Goal: Task Accomplishment & Management: Use online tool/utility

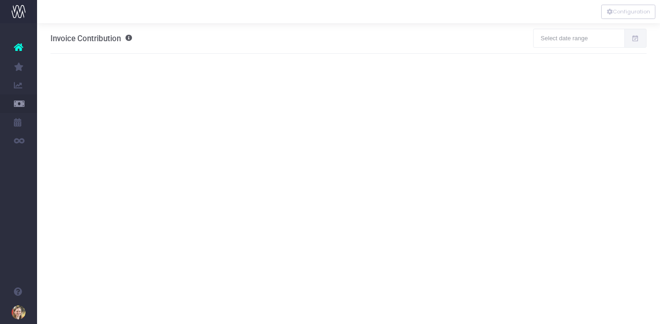
click at [635, 43] on span at bounding box center [635, 38] width 23 height 19
type input "[DATE]"
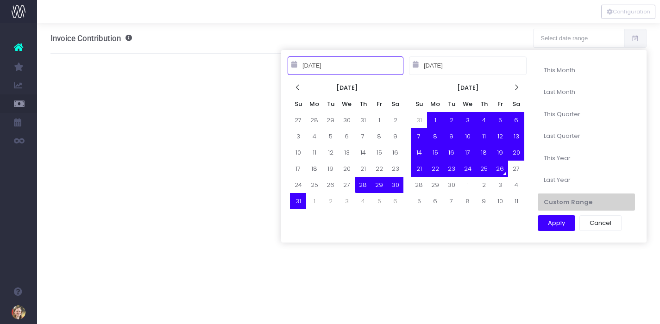
type input "[DATE]"
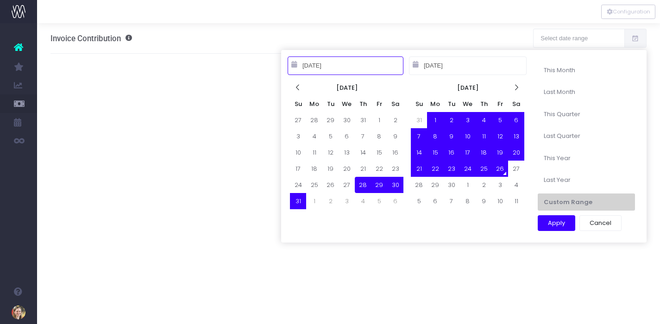
type input "[DATE]"
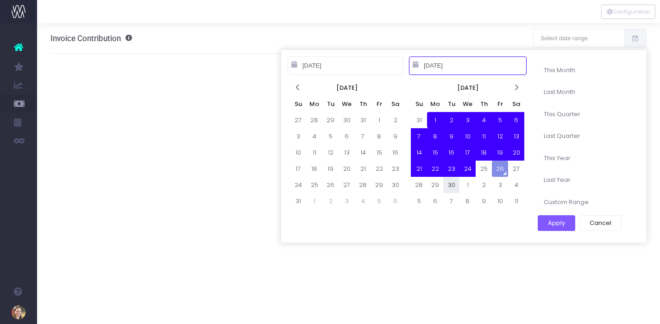
type input "[DATE]"
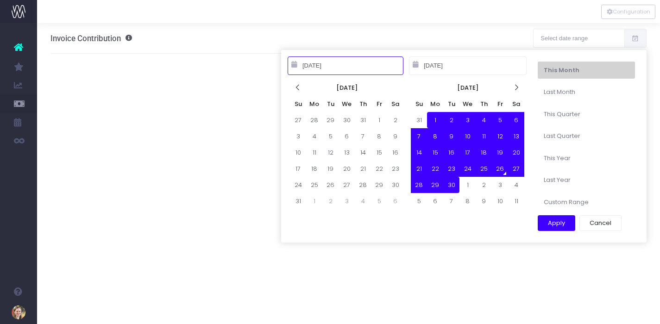
type input "[DATE]"
click at [549, 221] on button "Apply" at bounding box center [555, 223] width 37 height 16
type input "[DATE] – [DATE]"
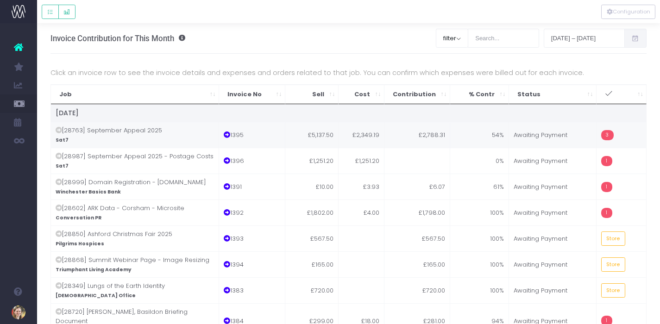
click at [347, 138] on td "£2,349.19" at bounding box center [361, 135] width 46 height 26
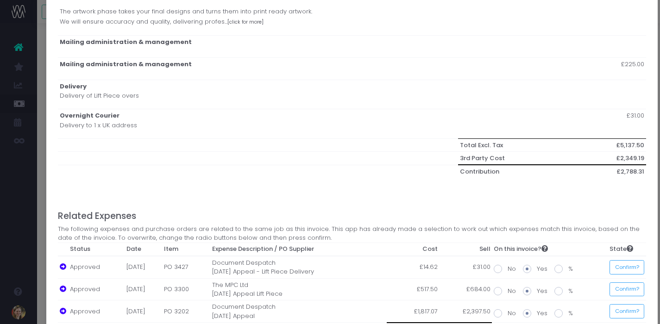
scroll to position [771, 0]
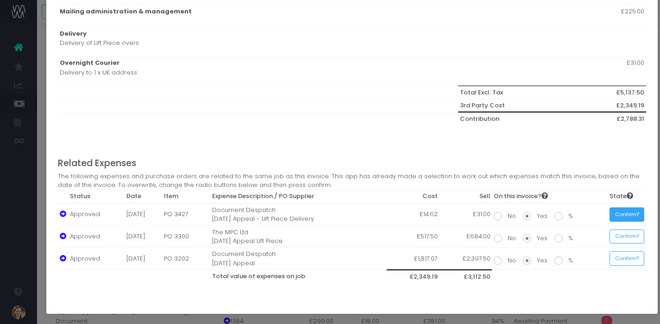
click at [625, 214] on button "Confirm?" at bounding box center [626, 214] width 35 height 14
click at [629, 239] on button "Confirm?" at bounding box center [626, 237] width 35 height 14
click at [631, 257] on button "Confirm?" at bounding box center [624, 258] width 35 height 14
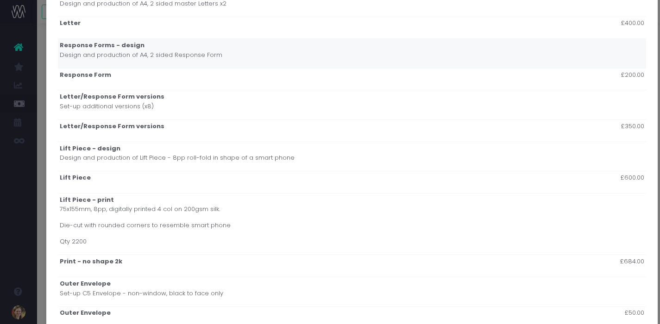
scroll to position [0, 0]
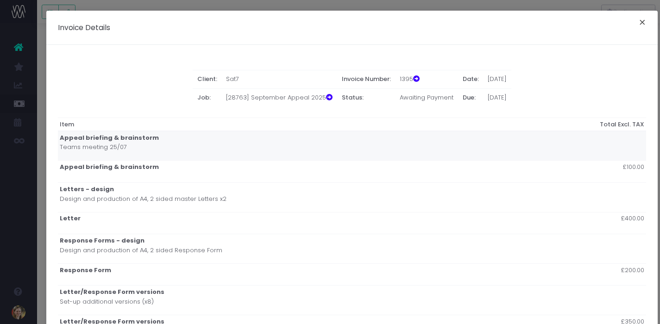
click at [642, 21] on button "×" at bounding box center [641, 23] width 19 height 15
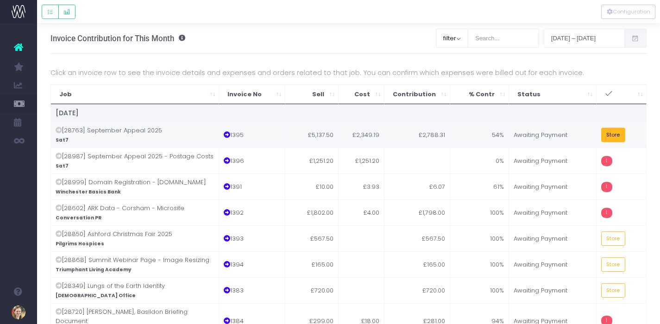
click at [613, 129] on button "Store" at bounding box center [613, 135] width 24 height 14
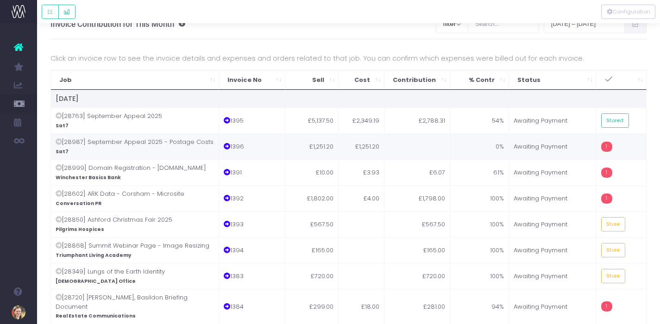
scroll to position [24, 0]
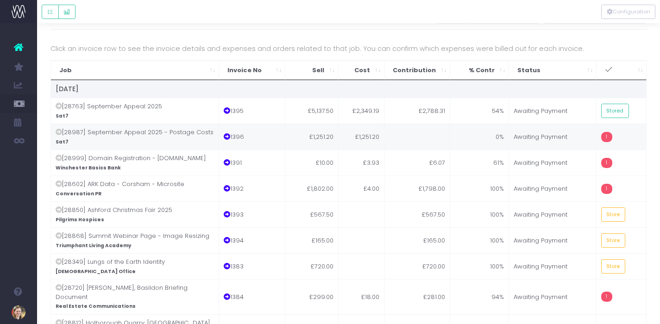
click at [490, 143] on td "0%" at bounding box center [479, 137] width 59 height 26
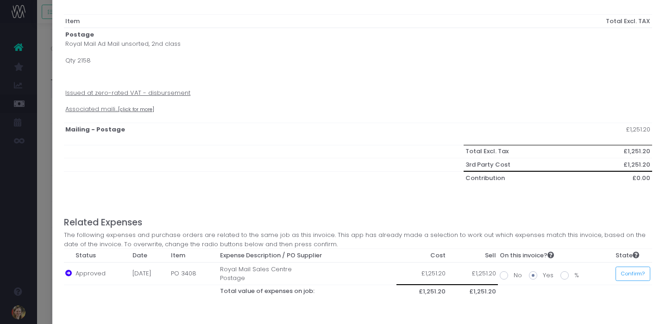
scroll to position [119, 0]
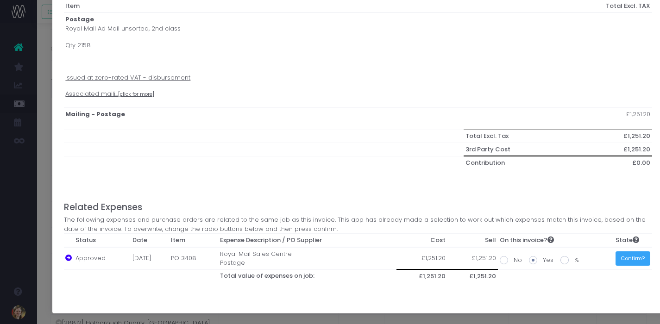
click at [630, 261] on button "Confirm?" at bounding box center [632, 258] width 35 height 14
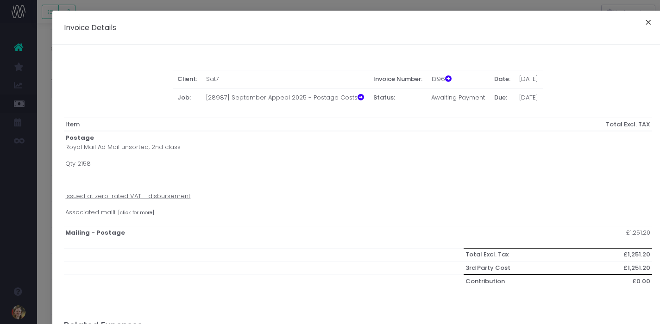
click at [649, 22] on button "×" at bounding box center [647, 23] width 19 height 15
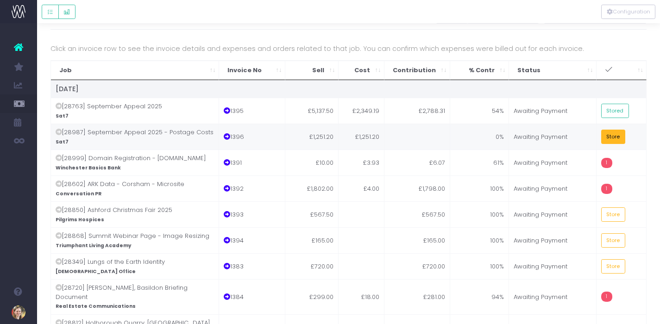
drag, startPoint x: 608, startPoint y: 135, endPoint x: 587, endPoint y: 146, distance: 24.2
click at [608, 135] on button "Store" at bounding box center [613, 137] width 24 height 14
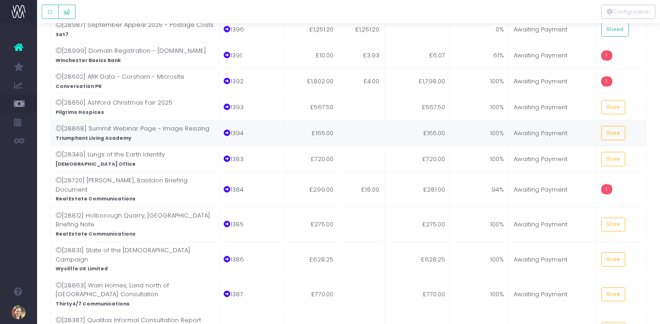
scroll to position [132, 0]
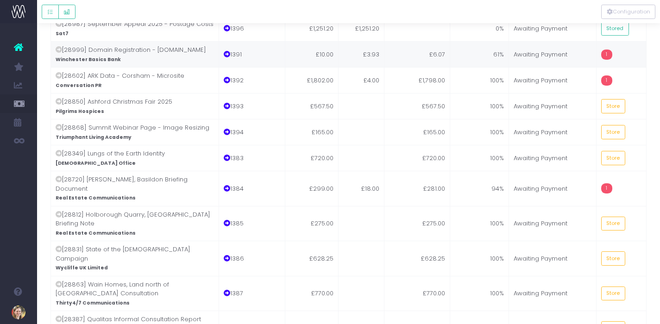
click at [413, 67] on td "£6.07" at bounding box center [417, 54] width 66 height 26
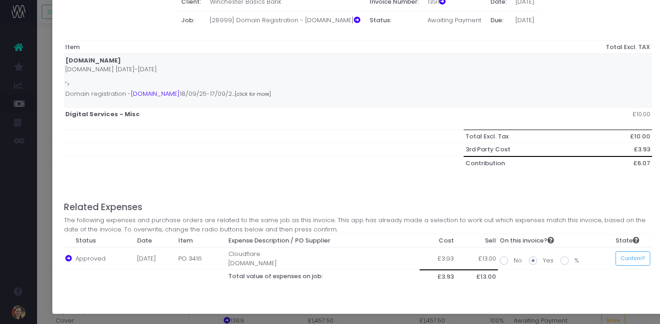
scroll to position [141, 0]
click at [630, 259] on button "Confirm?" at bounding box center [632, 258] width 35 height 14
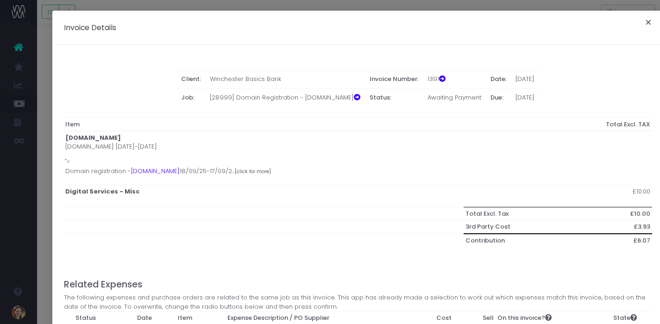
click at [650, 20] on button "×" at bounding box center [647, 23] width 19 height 15
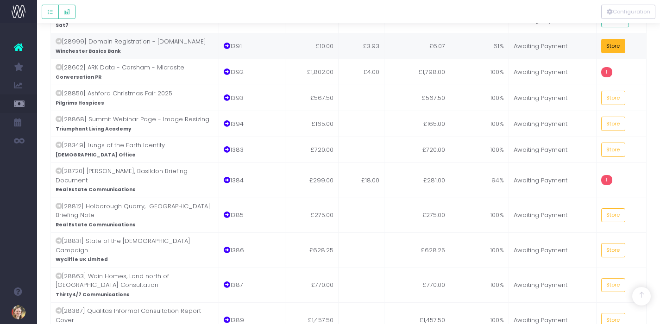
click at [606, 53] on button "Store" at bounding box center [613, 46] width 24 height 14
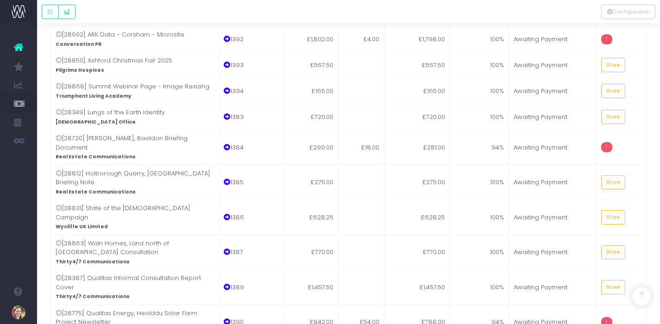
scroll to position [176, 0]
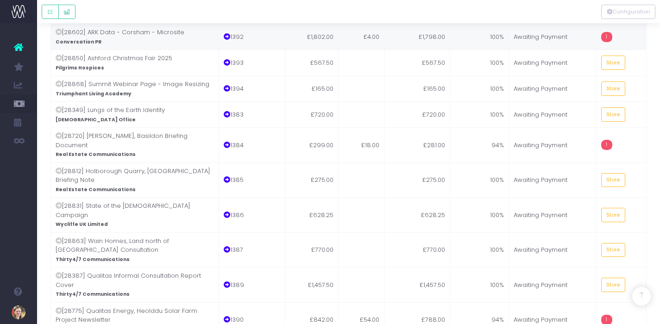
click at [467, 50] on td "100%" at bounding box center [479, 37] width 59 height 26
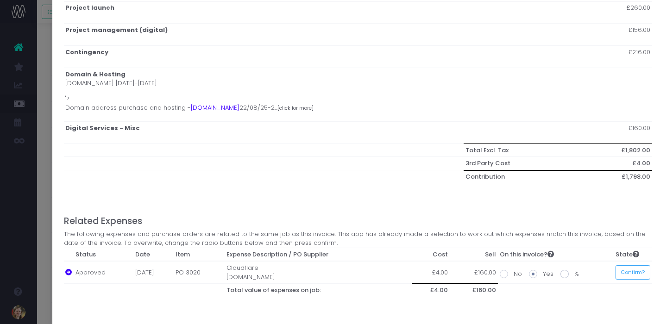
scroll to position [262, 0]
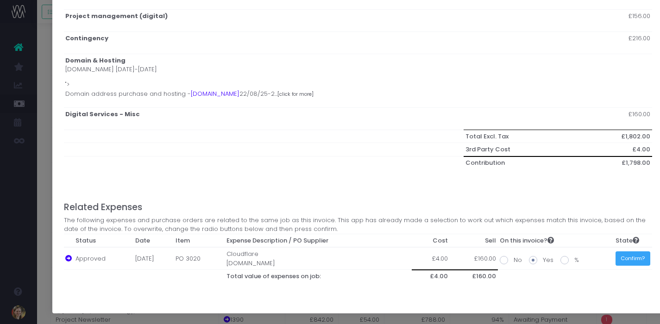
click at [629, 259] on button "Confirm?" at bounding box center [632, 258] width 35 height 14
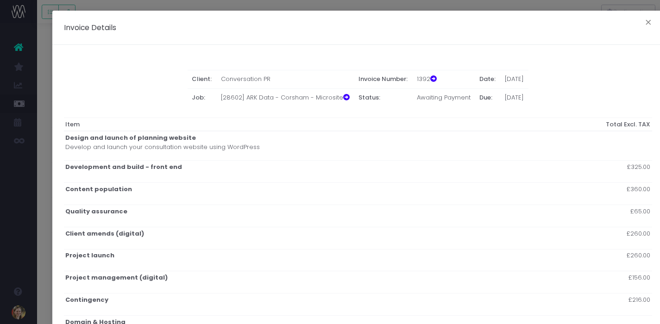
scroll to position [176, 7]
click at [648, 21] on button "×" at bounding box center [647, 23] width 19 height 15
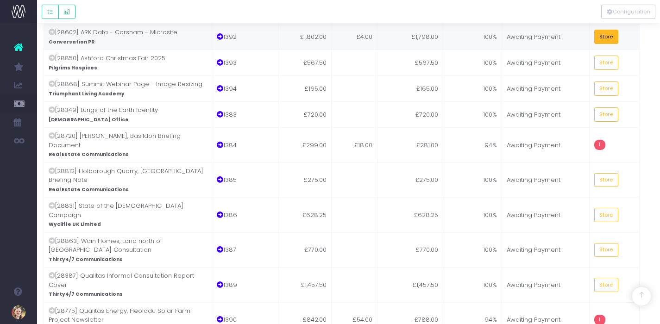
click at [599, 44] on button "Store" at bounding box center [606, 37] width 24 height 14
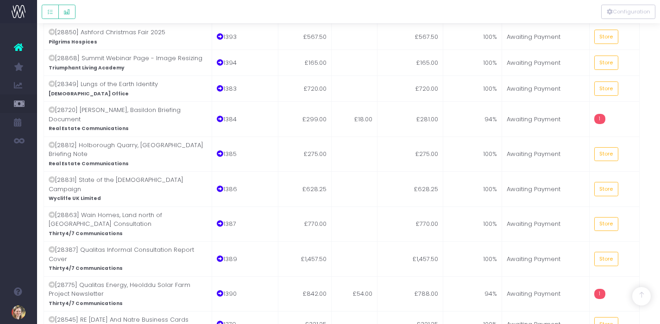
scroll to position [210, 7]
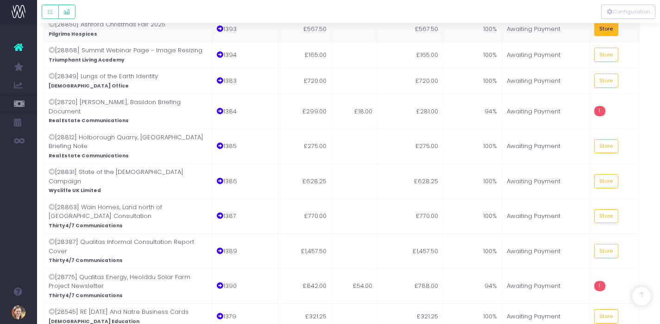
click at [605, 36] on button "Store" at bounding box center [606, 29] width 24 height 14
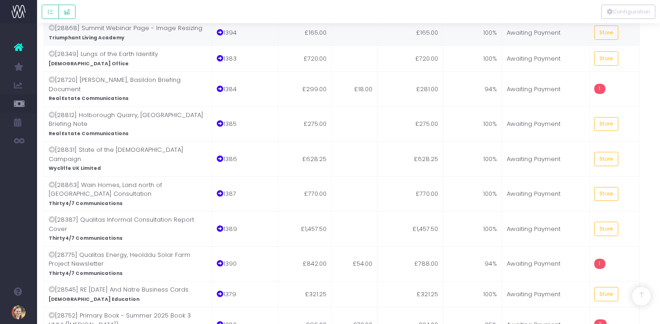
scroll to position [232, 7]
click at [601, 39] on button "Store" at bounding box center [606, 32] width 24 height 14
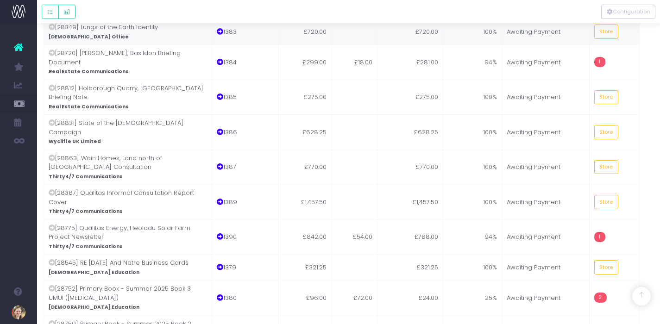
scroll to position [259, 7]
click at [610, 38] on button "Store" at bounding box center [606, 31] width 24 height 14
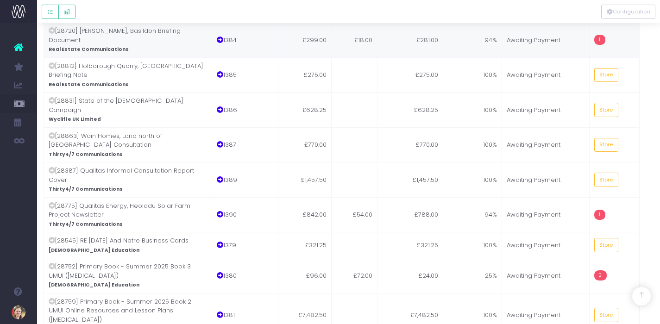
scroll to position [282, 7]
click at [423, 42] on td "£281.00" at bounding box center [410, 38] width 66 height 35
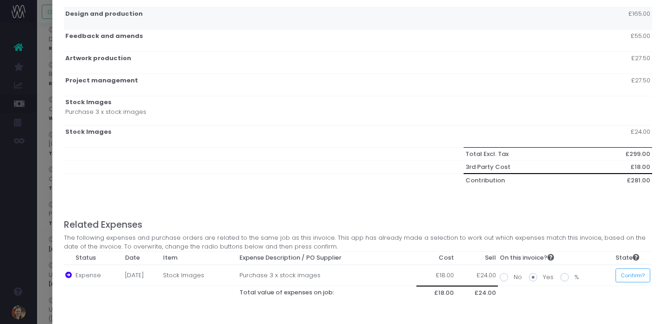
scroll to position [160, 0]
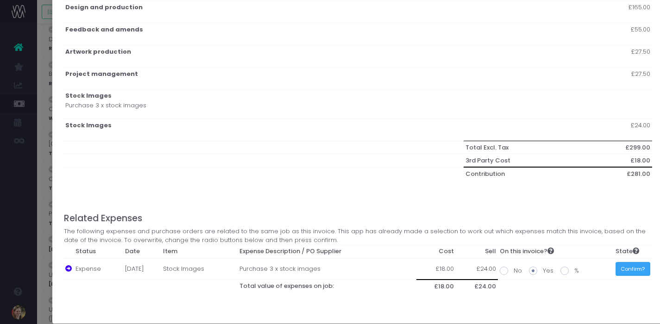
click at [635, 272] on button "Confirm?" at bounding box center [632, 269] width 35 height 14
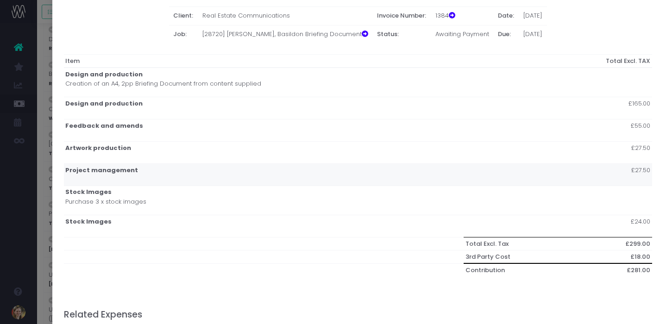
scroll to position [0, 0]
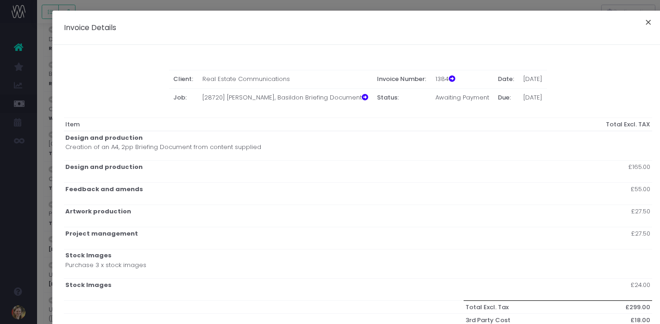
click at [644, 23] on button "×" at bounding box center [647, 23] width 19 height 15
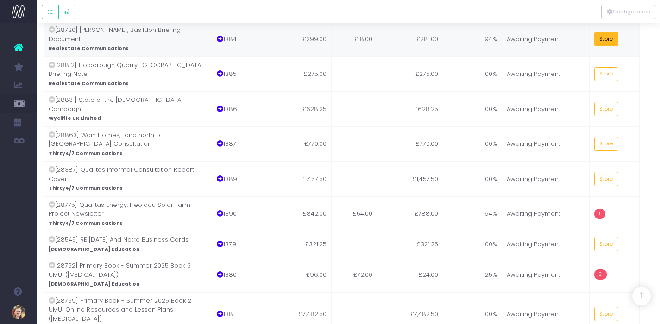
click at [609, 44] on button "Store" at bounding box center [606, 39] width 24 height 14
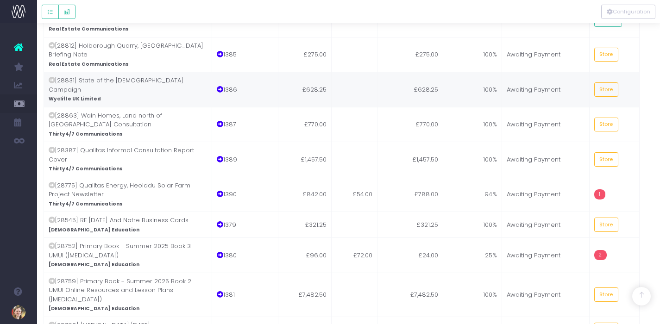
scroll to position [309, 7]
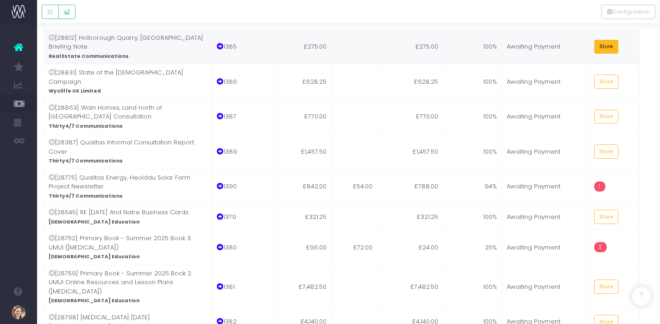
click at [602, 43] on button "Store" at bounding box center [606, 47] width 24 height 14
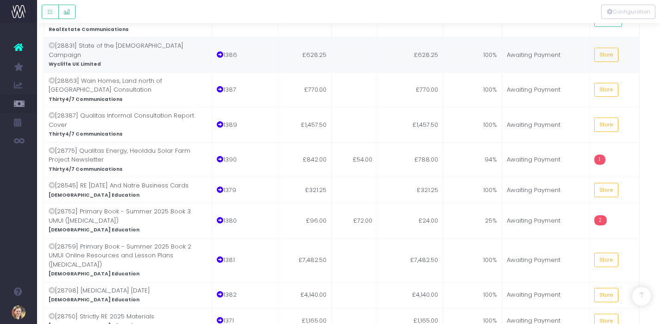
scroll to position [337, 7]
click at [599, 47] on button "Store" at bounding box center [606, 54] width 24 height 14
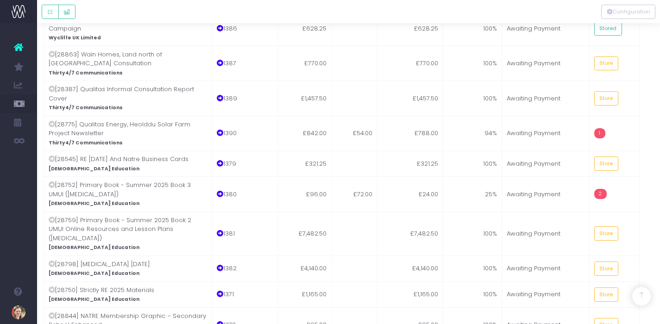
scroll to position [362, 5]
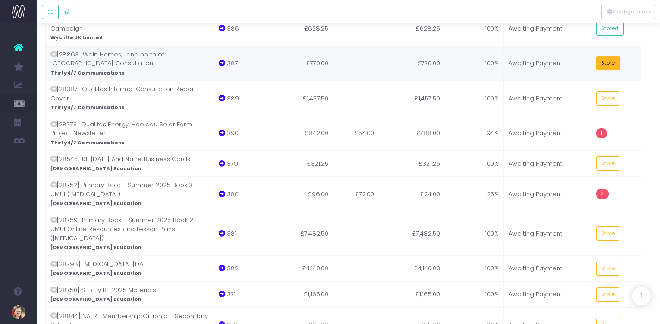
click at [602, 56] on button "Store" at bounding box center [608, 63] width 24 height 14
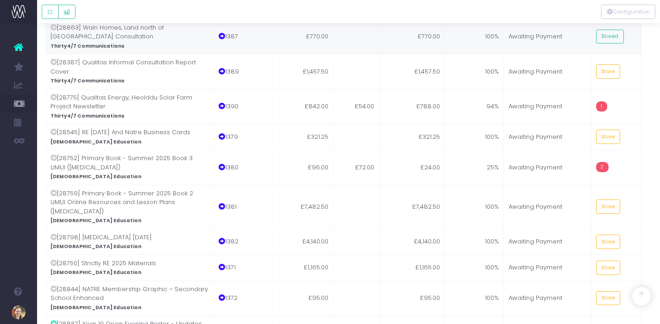
scroll to position [393, 5]
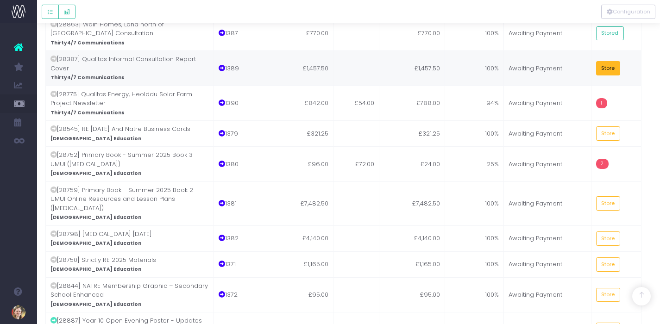
click at [603, 61] on button "Store" at bounding box center [608, 68] width 24 height 14
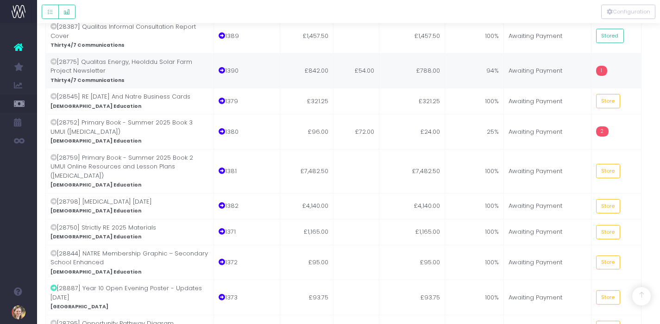
scroll to position [430, 5]
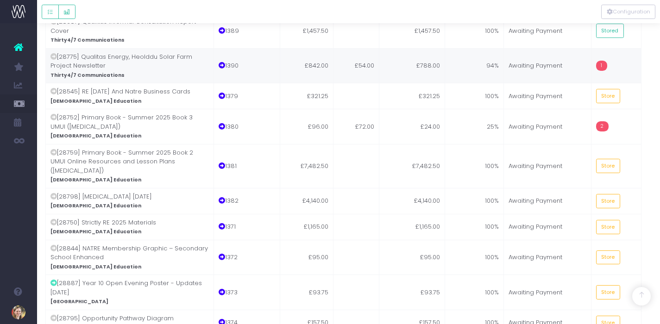
click at [424, 48] on td "£788.00" at bounding box center [412, 65] width 66 height 35
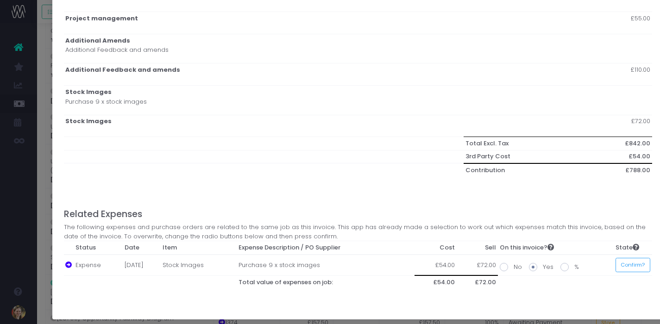
scroll to position [262, 0]
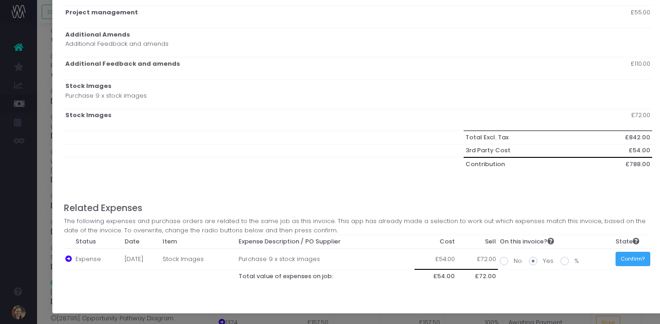
click at [633, 264] on button "Confirm?" at bounding box center [632, 259] width 35 height 14
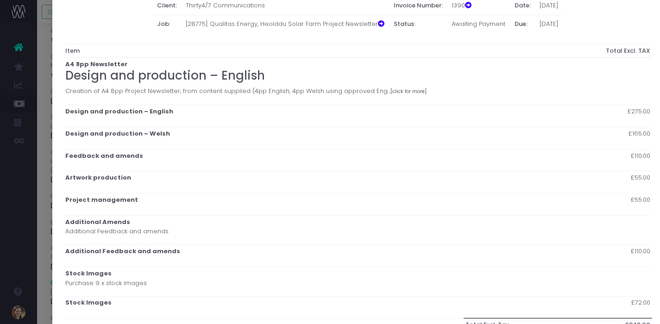
scroll to position [0, 0]
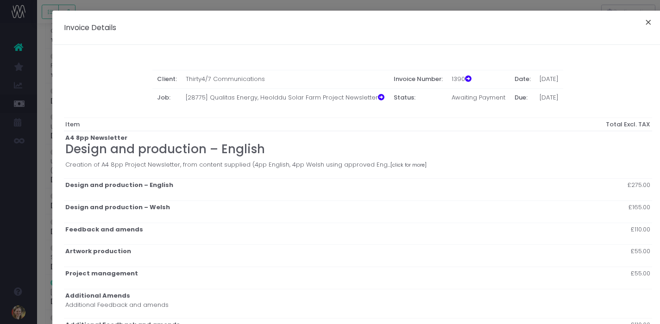
click at [649, 23] on button "×" at bounding box center [647, 23] width 19 height 15
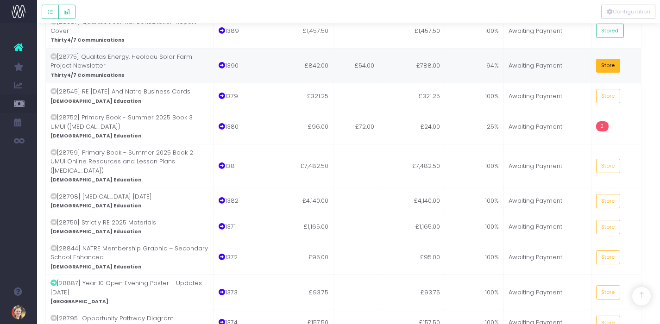
click at [607, 59] on button "Store" at bounding box center [608, 66] width 24 height 14
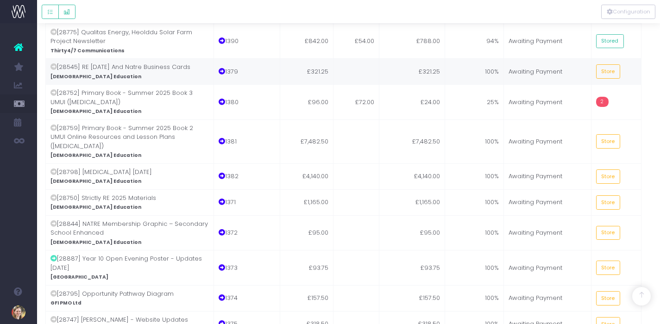
scroll to position [456, 5]
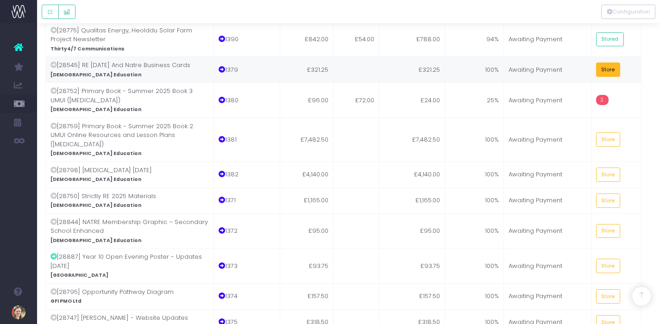
click at [606, 62] on button "Store" at bounding box center [608, 69] width 24 height 14
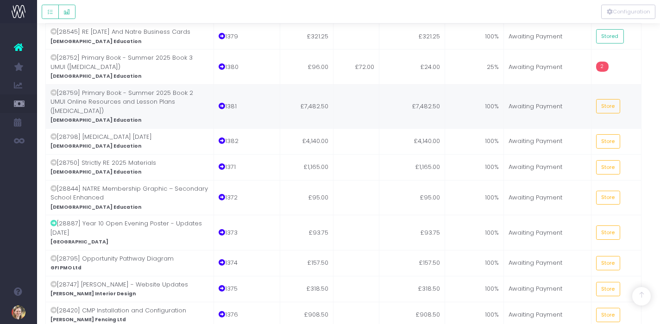
scroll to position [491, 5]
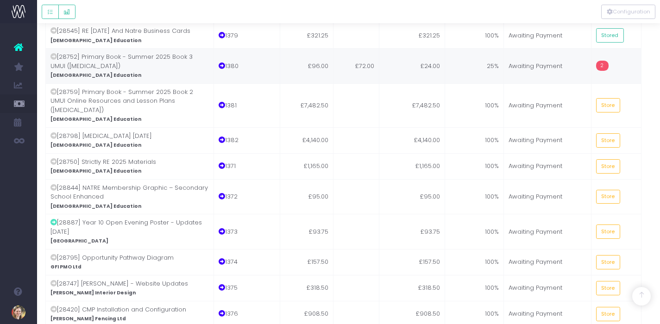
click at [369, 50] on td "£72.00" at bounding box center [356, 65] width 46 height 35
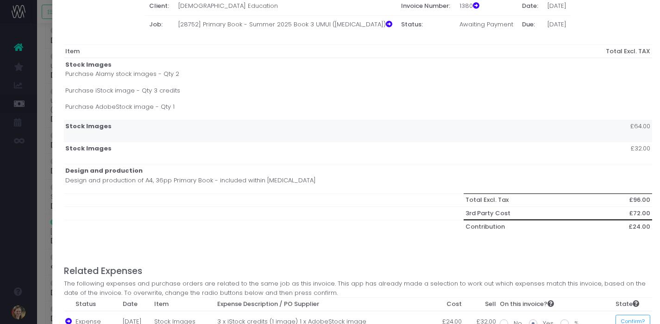
scroll to position [158, 0]
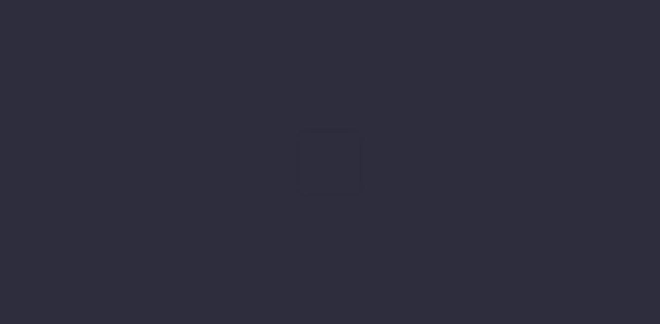
scroll to position [0, 5]
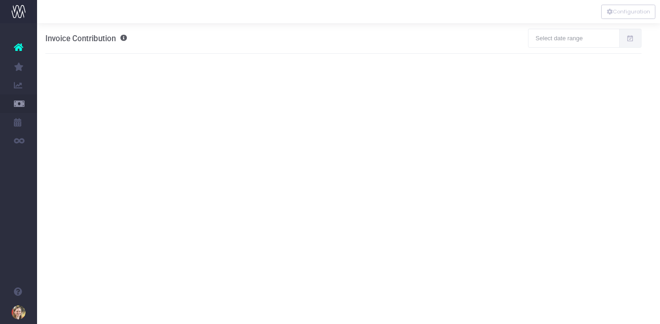
click at [628, 38] on icon at bounding box center [630, 38] width 8 height 0
type input "[DATE]"
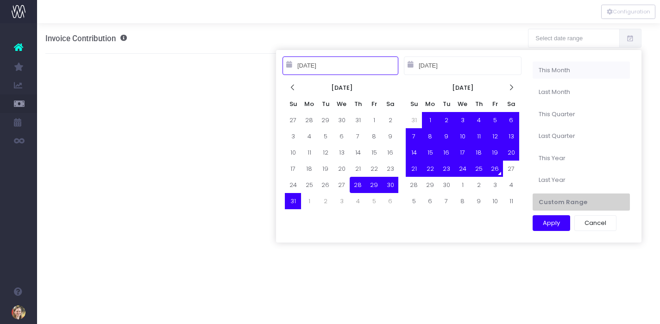
type input "[DATE]"
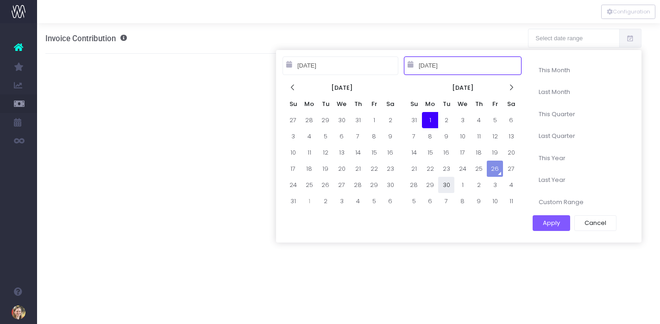
type input "[DATE]"
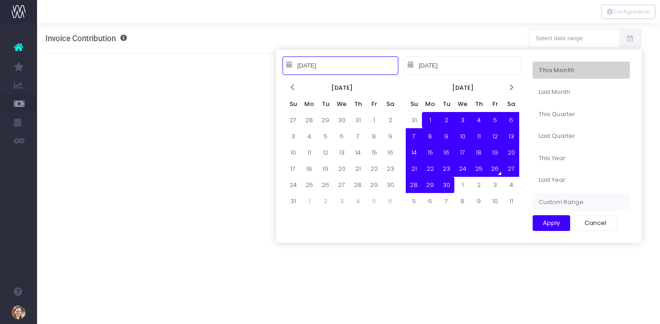
type input "[DATE]"
click at [562, 220] on button "Apply" at bounding box center [550, 223] width 37 height 16
type input "[DATE] – [DATE]"
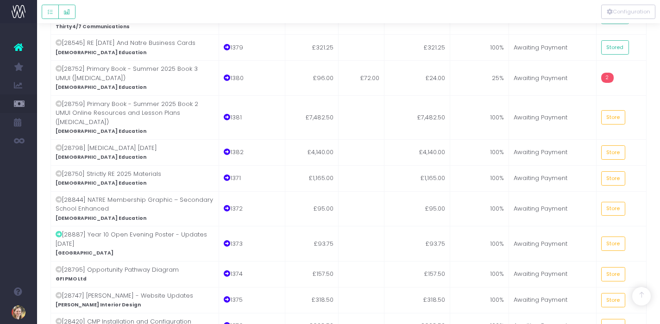
scroll to position [479, 0]
click at [401, 63] on td "£24.00" at bounding box center [417, 77] width 66 height 35
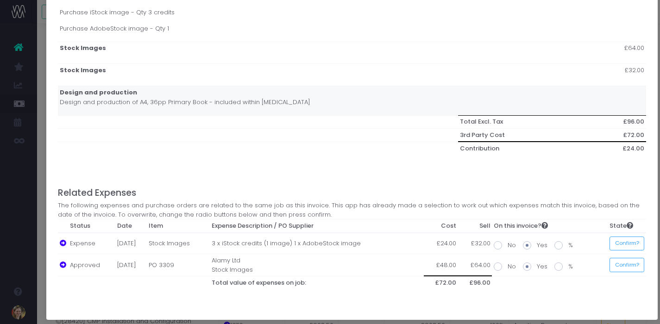
scroll to position [158, 0]
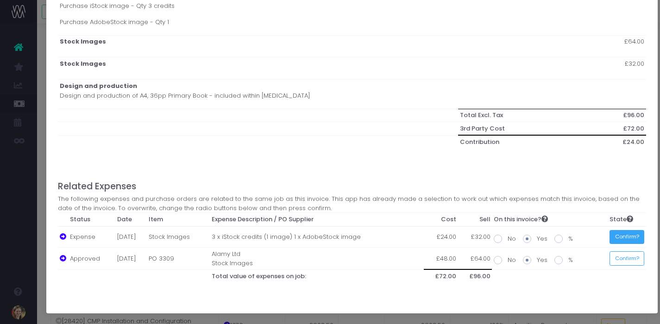
drag, startPoint x: 633, startPoint y: 232, endPoint x: 634, endPoint y: 238, distance: 6.5
click at [633, 232] on button "Confirm?" at bounding box center [626, 237] width 35 height 14
click at [634, 259] on button "Confirm?" at bounding box center [624, 258] width 35 height 14
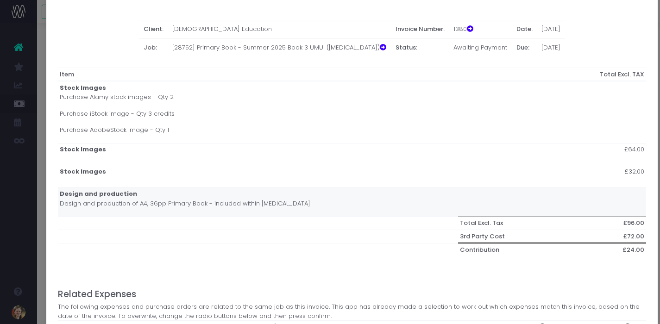
scroll to position [0, 0]
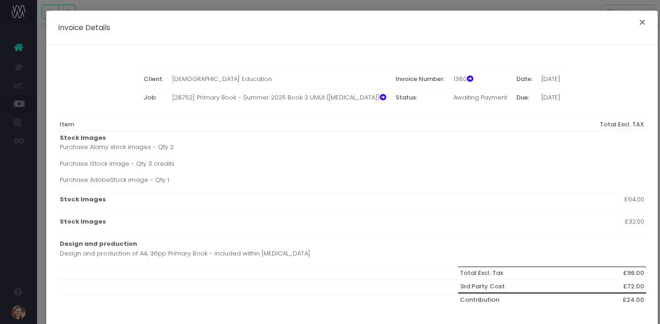
click at [639, 19] on button "×" at bounding box center [641, 23] width 19 height 15
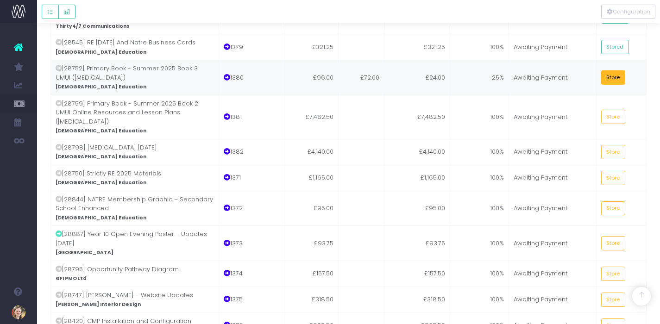
click at [616, 70] on button "Store" at bounding box center [613, 77] width 24 height 14
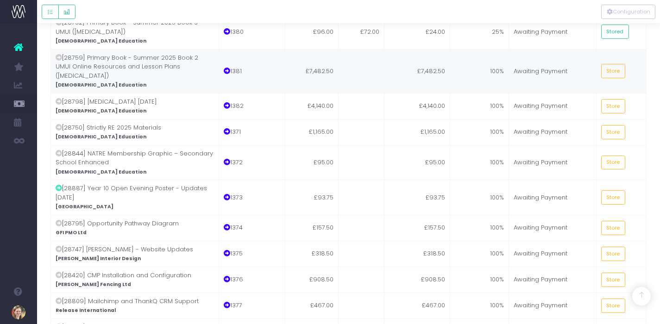
scroll to position [526, 0]
click at [613, 63] on button "Store" at bounding box center [613, 70] width 24 height 14
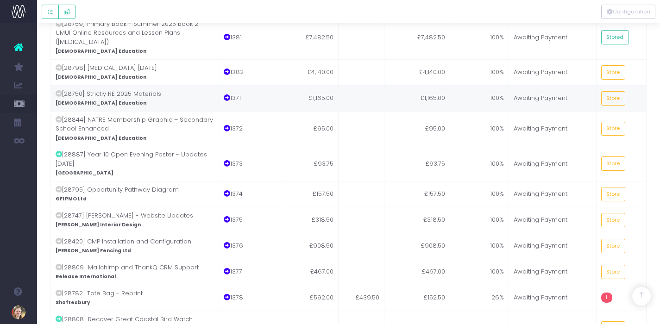
scroll to position [561, 0]
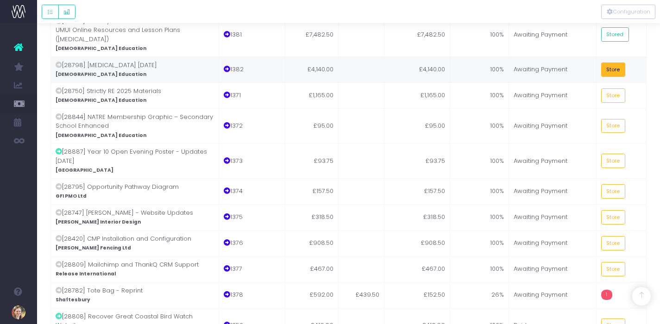
click at [613, 62] on button "Store" at bounding box center [613, 69] width 24 height 14
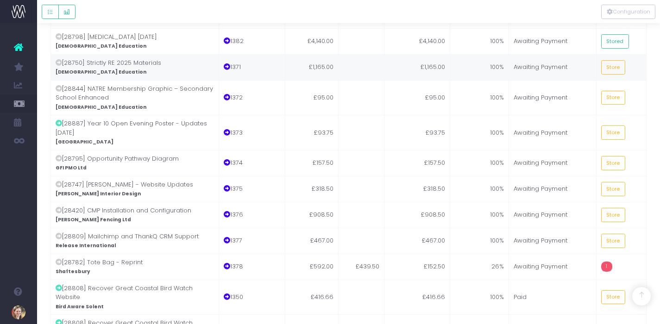
scroll to position [591, 0]
click at [614, 59] on button "Store" at bounding box center [613, 66] width 24 height 14
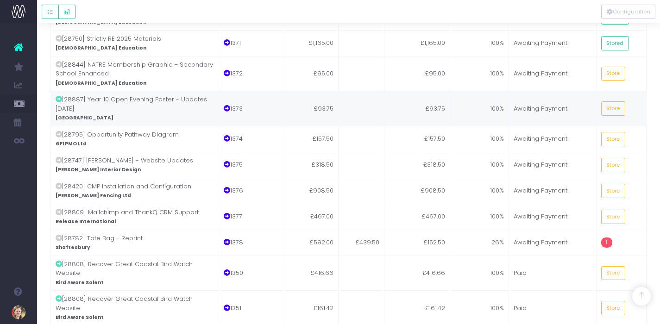
scroll to position [623, 0]
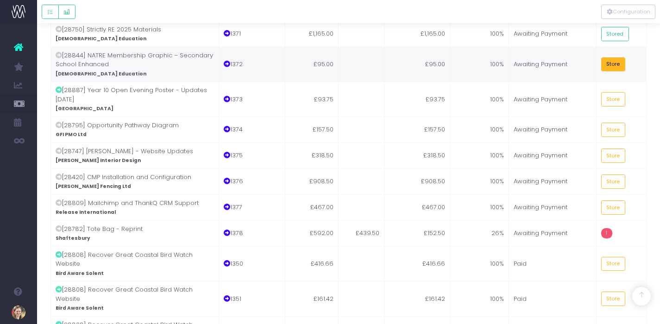
click at [620, 57] on button "Store" at bounding box center [613, 64] width 24 height 14
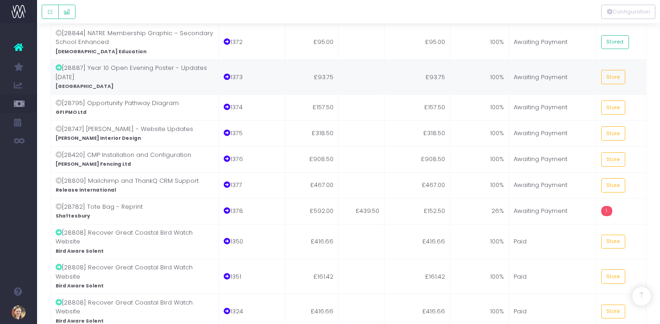
scroll to position [647, 0]
click at [611, 69] on button "Store" at bounding box center [613, 76] width 24 height 14
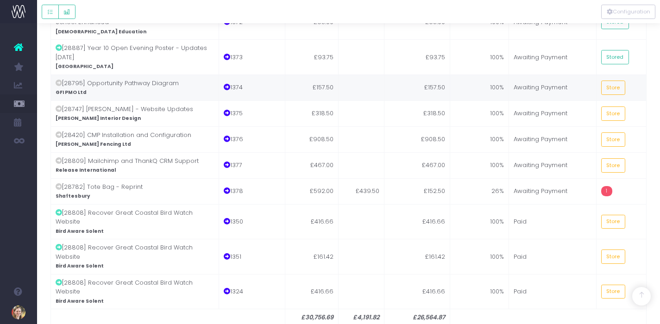
scroll to position [667, 0]
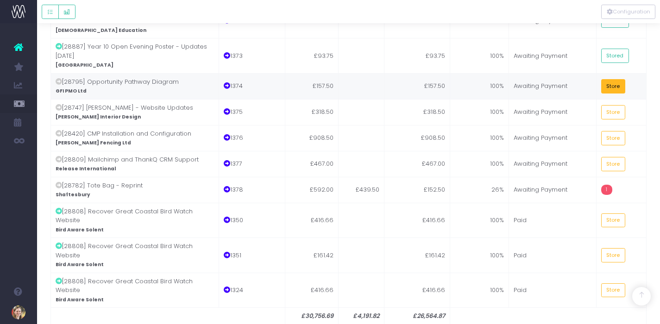
click at [605, 79] on button "Store" at bounding box center [613, 86] width 24 height 14
click at [614, 105] on button "Store" at bounding box center [613, 112] width 24 height 14
click at [613, 131] on button "Store" at bounding box center [613, 138] width 24 height 14
click at [606, 157] on button "Store" at bounding box center [613, 164] width 24 height 14
click at [408, 177] on td "£152.50" at bounding box center [417, 190] width 66 height 26
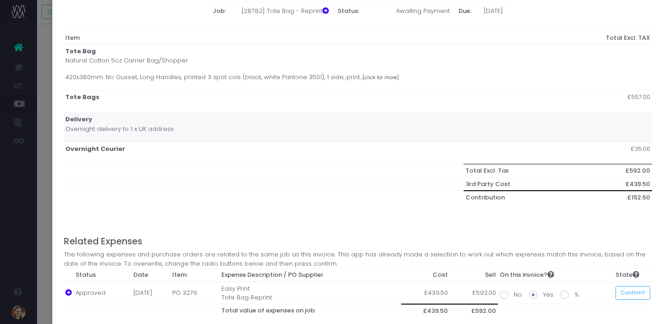
scroll to position [121, 0]
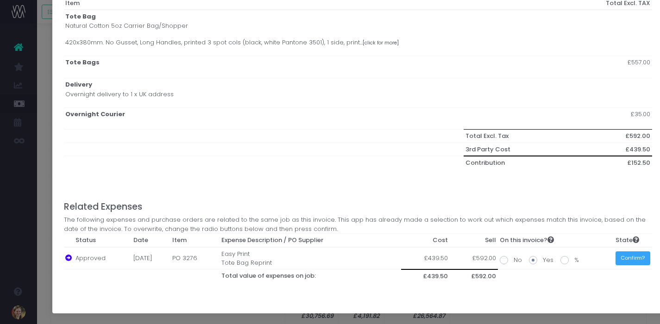
click at [629, 261] on button "Confirm?" at bounding box center [632, 258] width 35 height 14
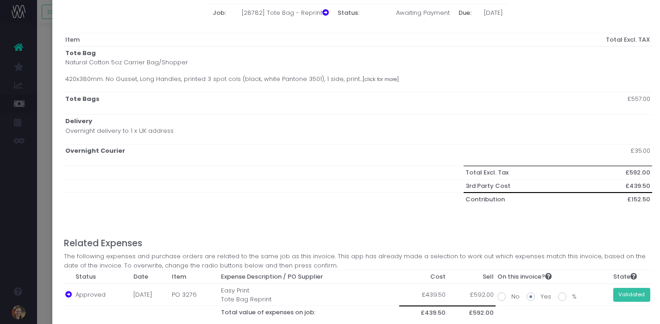
scroll to position [0, 0]
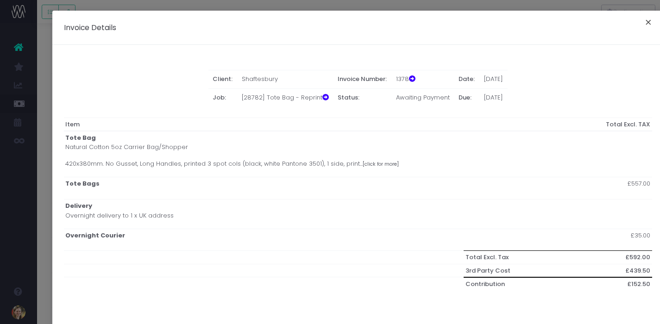
click at [650, 22] on button "×" at bounding box center [647, 23] width 19 height 15
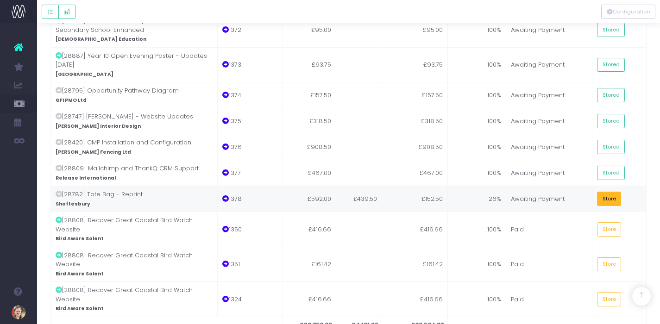
click at [601, 192] on button "Store" at bounding box center [609, 199] width 24 height 14
click at [611, 222] on button "Store" at bounding box center [609, 229] width 24 height 14
click at [603, 257] on button "Store" at bounding box center [609, 264] width 24 height 14
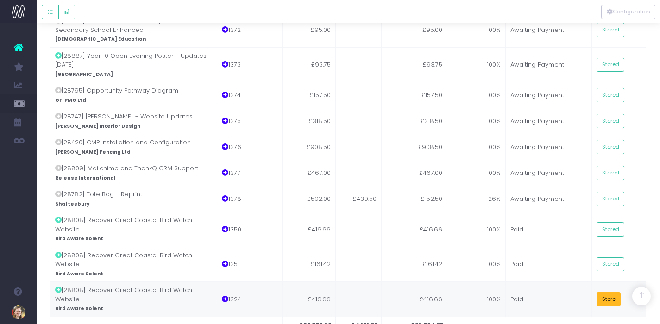
click at [618, 292] on button "Store" at bounding box center [608, 299] width 24 height 14
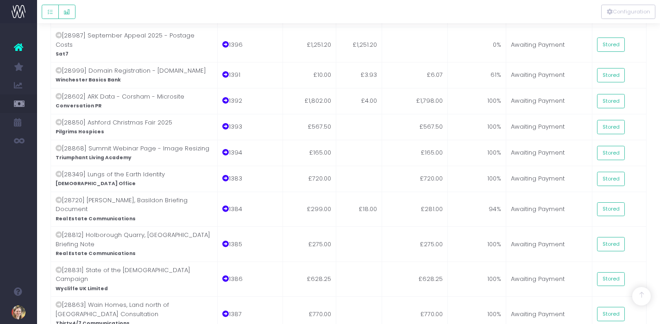
scroll to position [0, 0]
